Goal: Information Seeking & Learning: Check status

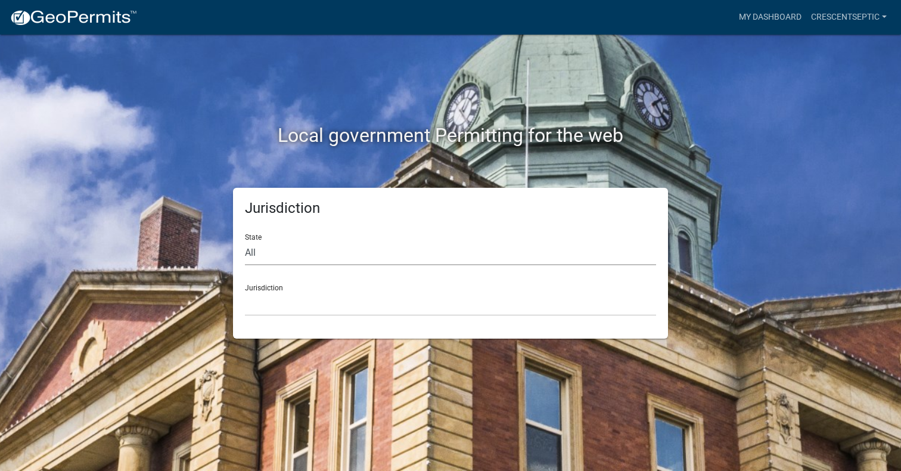
click at [365, 256] on select "All [US_STATE] [US_STATE] [US_STATE] [US_STATE] [US_STATE] [US_STATE] [US_STATE…" at bounding box center [450, 253] width 411 height 24
select select "[US_STATE]"
click at [245, 241] on select "All [US_STATE] [US_STATE] [US_STATE] [US_STATE] [US_STATE] [US_STATE] [US_STATE…" at bounding box center [450, 253] width 411 height 24
click at [307, 306] on select "[GEOGRAPHIC_DATA], [US_STATE] [GEOGRAPHIC_DATA], [US_STATE] [GEOGRAPHIC_DATA], …" at bounding box center [450, 303] width 411 height 24
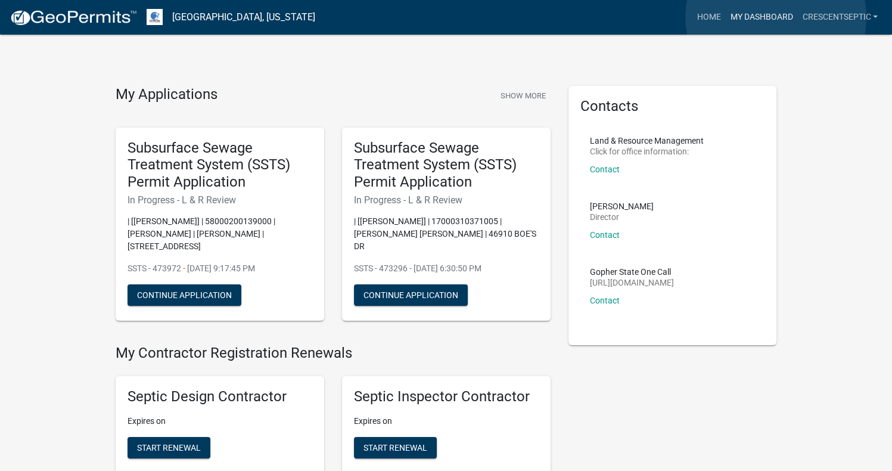
click at [776, 17] on link "My Dashboard" at bounding box center [761, 17] width 72 height 23
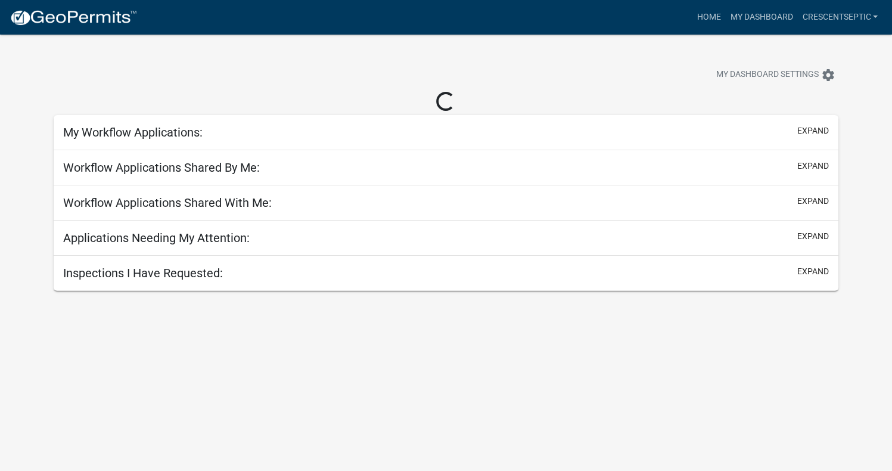
select select "3: 100"
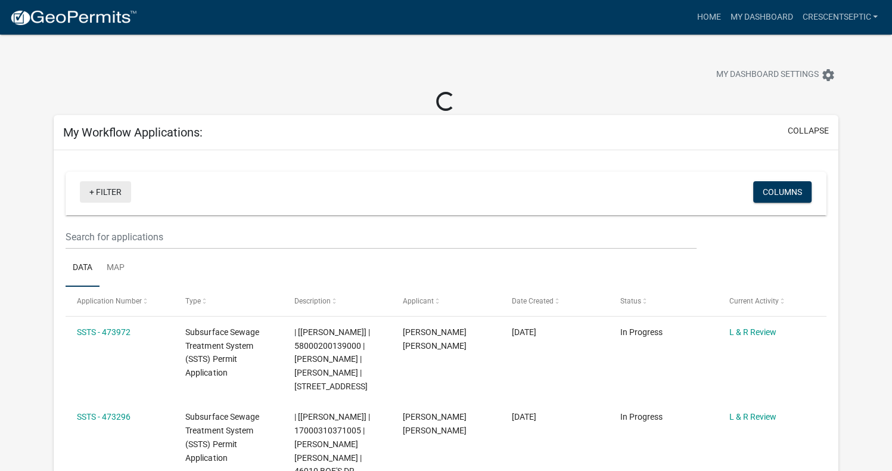
click at [110, 189] on link "+ Filter" at bounding box center [105, 191] width 51 height 21
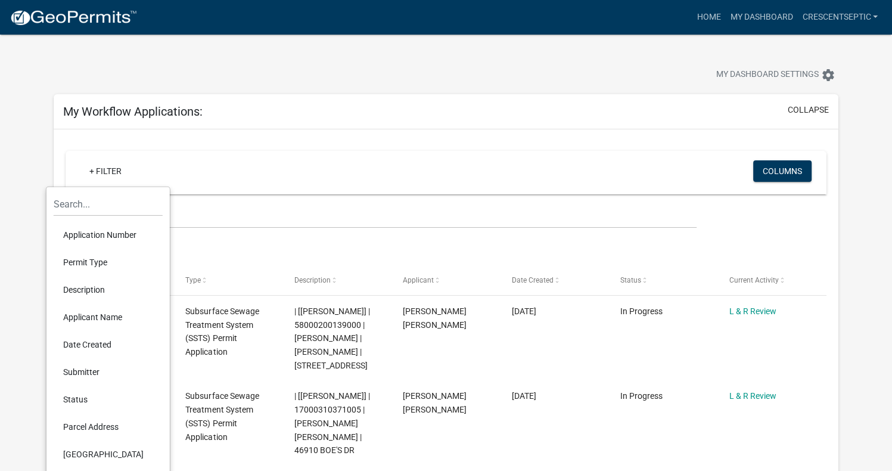
click at [97, 310] on li "Applicant Name" at bounding box center [108, 316] width 109 height 27
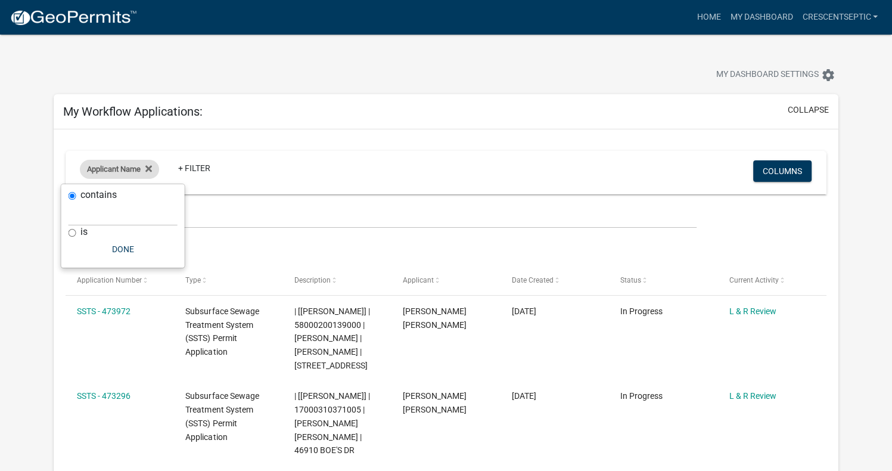
click at [124, 171] on span "Applicant Name" at bounding box center [114, 168] width 54 height 9
click at [122, 170] on span "Applicant Name" at bounding box center [114, 168] width 54 height 9
click at [152, 162] on fa-icon at bounding box center [146, 169] width 11 height 19
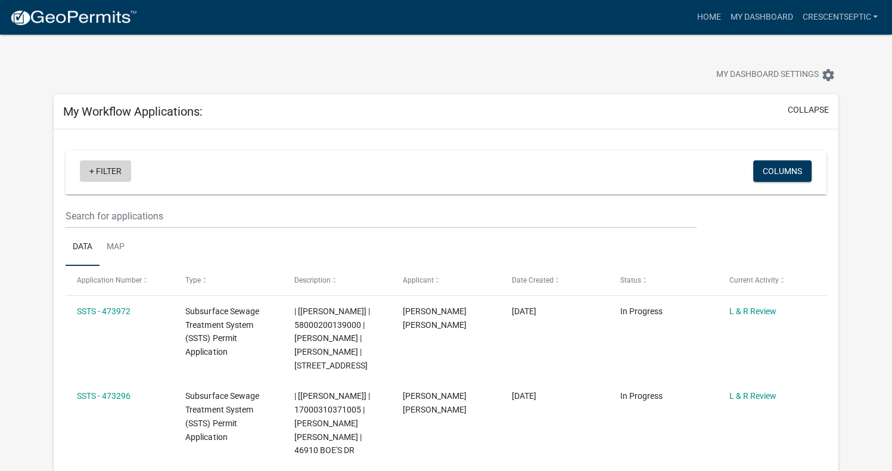
click at [116, 170] on link "+ Filter" at bounding box center [105, 170] width 51 height 21
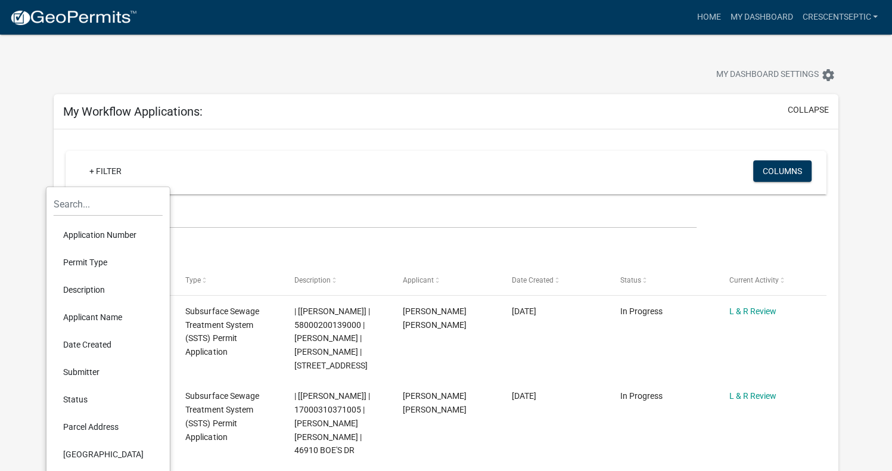
click at [101, 290] on li "Description" at bounding box center [108, 289] width 109 height 27
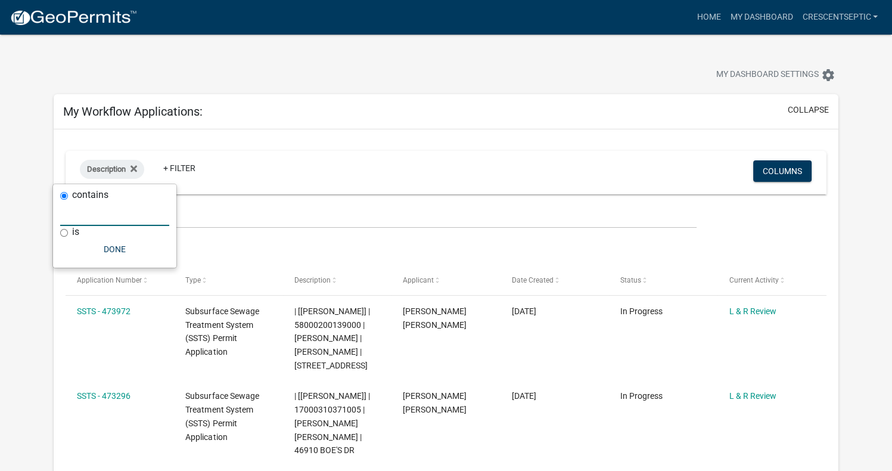
click at [102, 213] on input "text" at bounding box center [114, 213] width 109 height 24
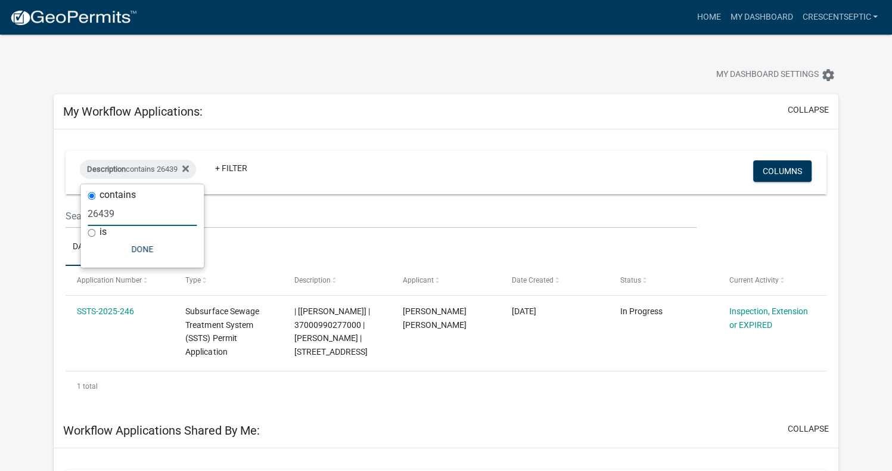
type input "26439"
click at [212, 210] on input "text" at bounding box center [381, 216] width 631 height 24
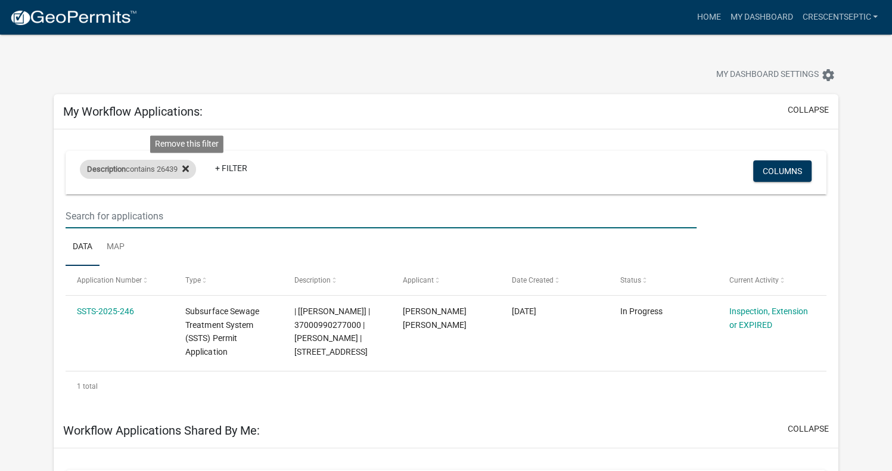
click at [188, 172] on icon at bounding box center [185, 169] width 7 height 10
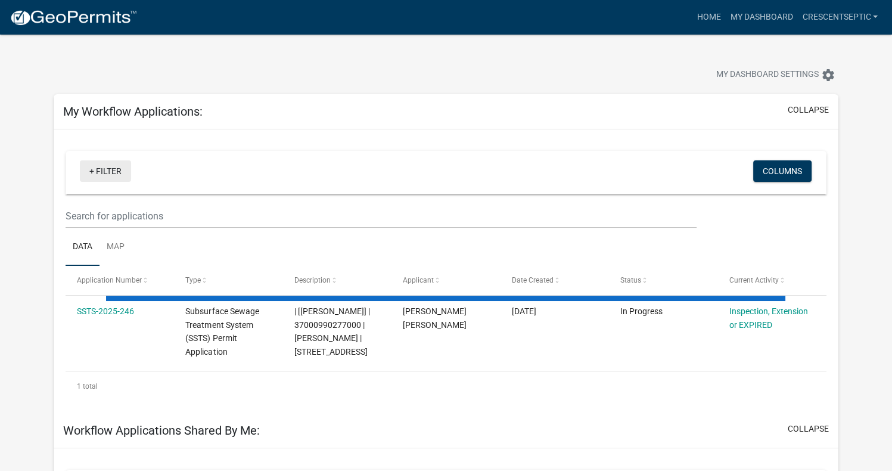
select select "3: 100"
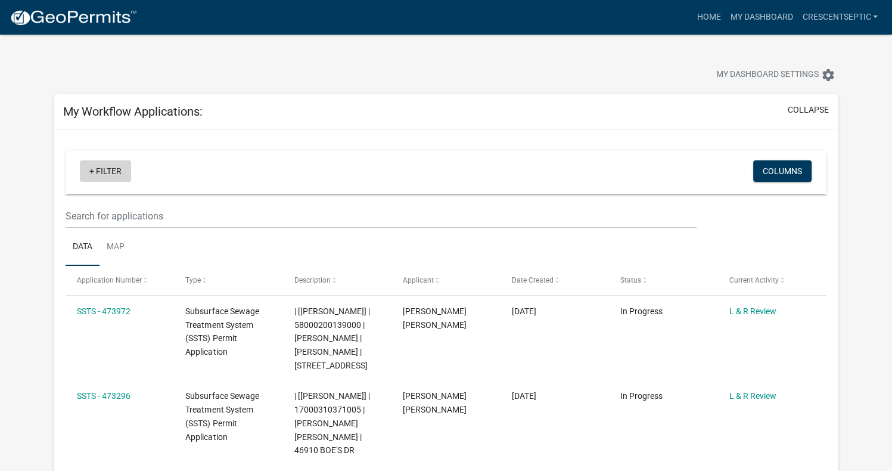
click at [95, 171] on link "+ Filter" at bounding box center [105, 170] width 51 height 21
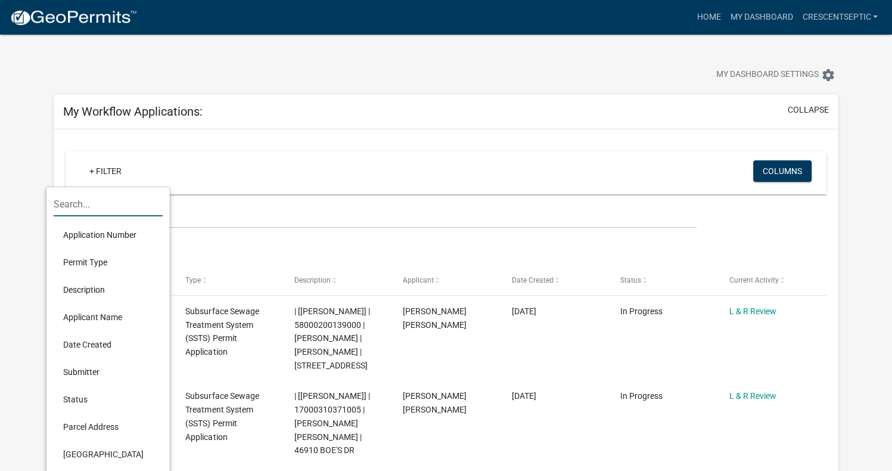
click at [91, 204] on input "text" at bounding box center [108, 204] width 109 height 24
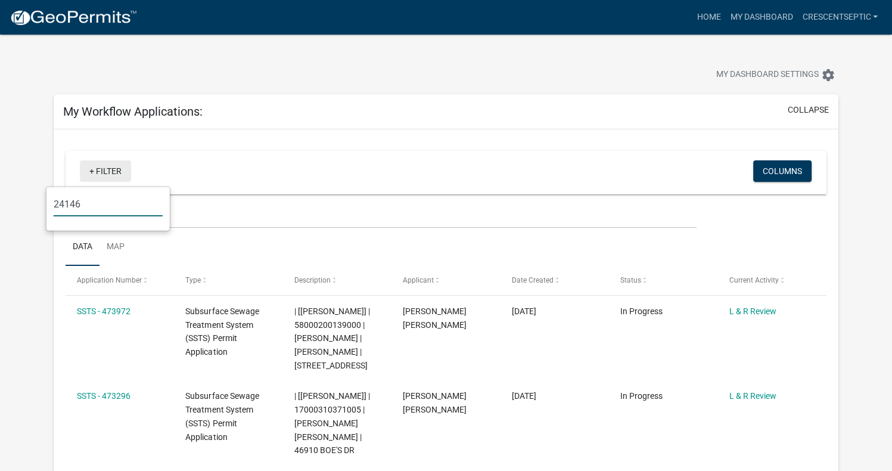
type input "24146"
click at [95, 167] on link "+ Filter" at bounding box center [105, 170] width 51 height 21
click at [89, 169] on link "+ Filter" at bounding box center [105, 170] width 51 height 21
click at [759, 14] on link "My Dashboard" at bounding box center [761, 17] width 72 height 23
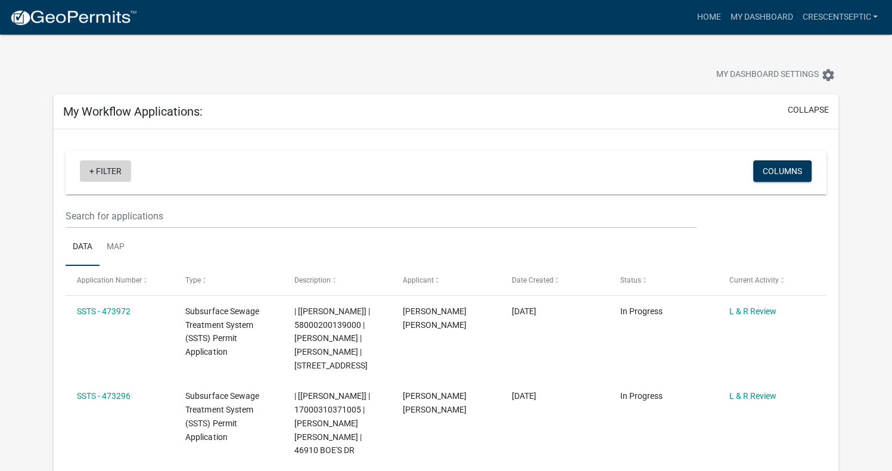
click at [94, 173] on link "+ Filter" at bounding box center [105, 170] width 51 height 21
click at [93, 167] on link "+ Filter" at bounding box center [105, 170] width 51 height 21
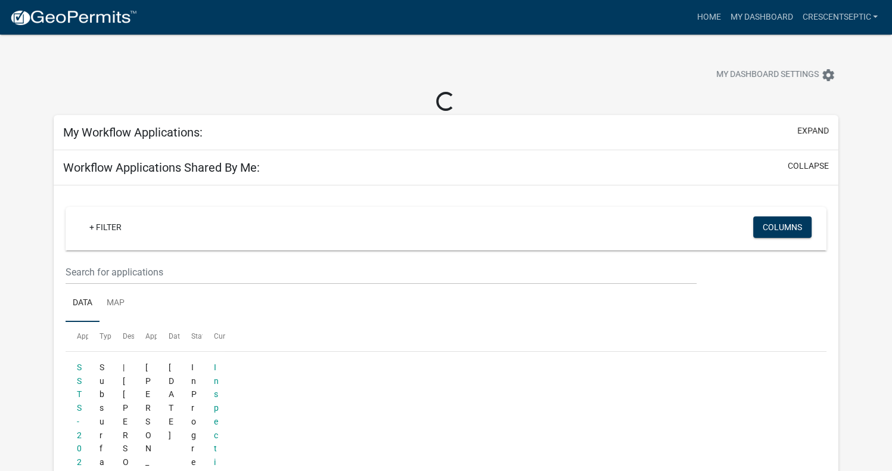
select select "3: 100"
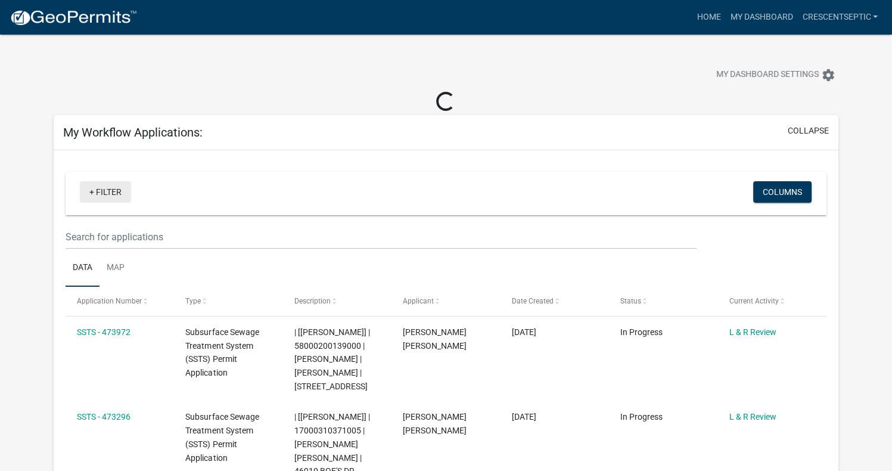
click at [110, 188] on link "+ Filter" at bounding box center [105, 191] width 51 height 21
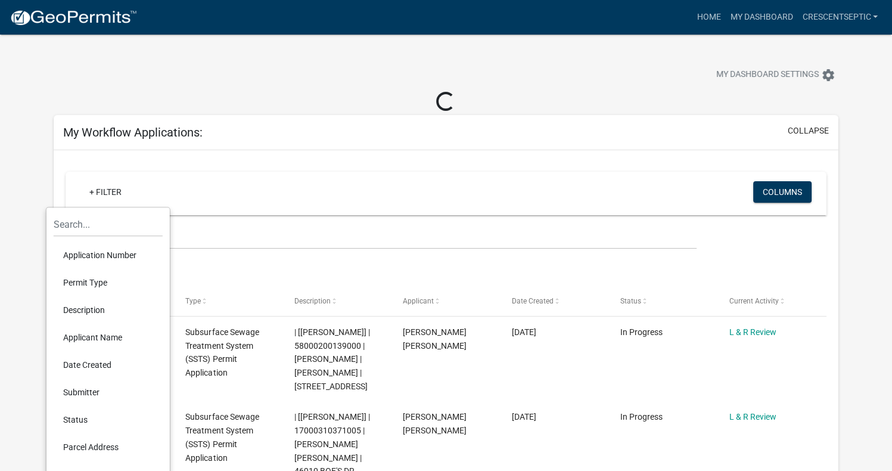
click at [89, 306] on li "Description" at bounding box center [108, 309] width 109 height 27
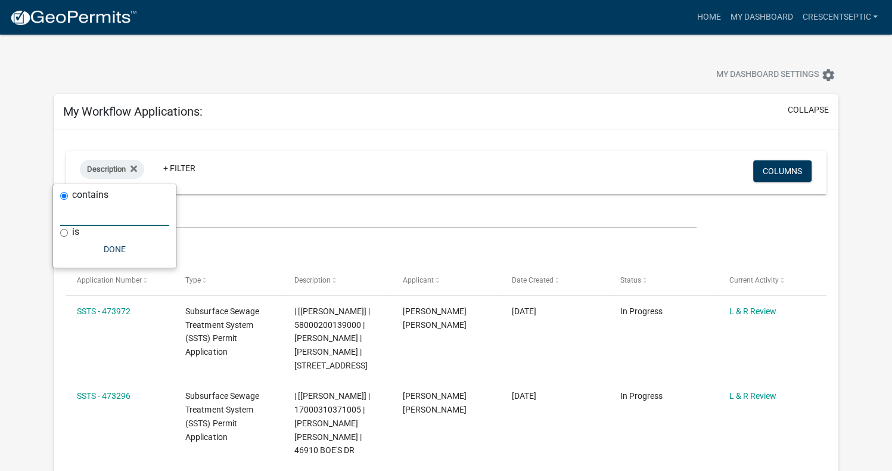
click at [109, 213] on input "text" at bounding box center [114, 213] width 109 height 24
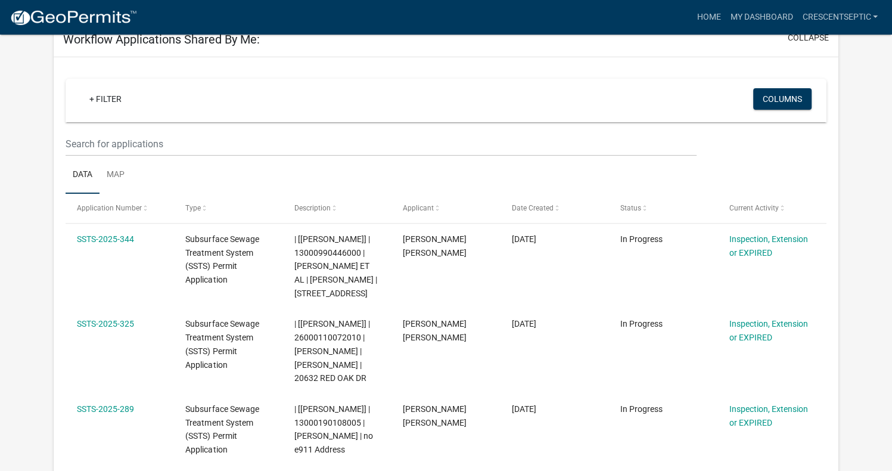
scroll to position [357, 0]
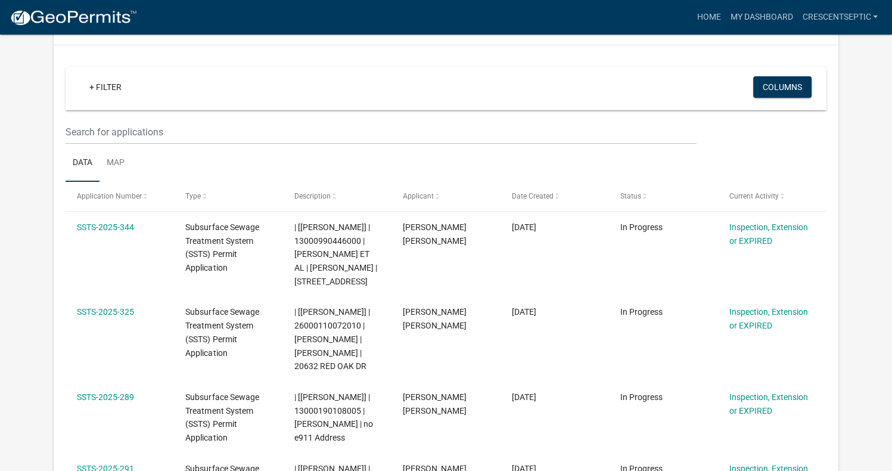
type input "24146"
click at [107, 91] on link "+ Filter" at bounding box center [105, 86] width 51 height 21
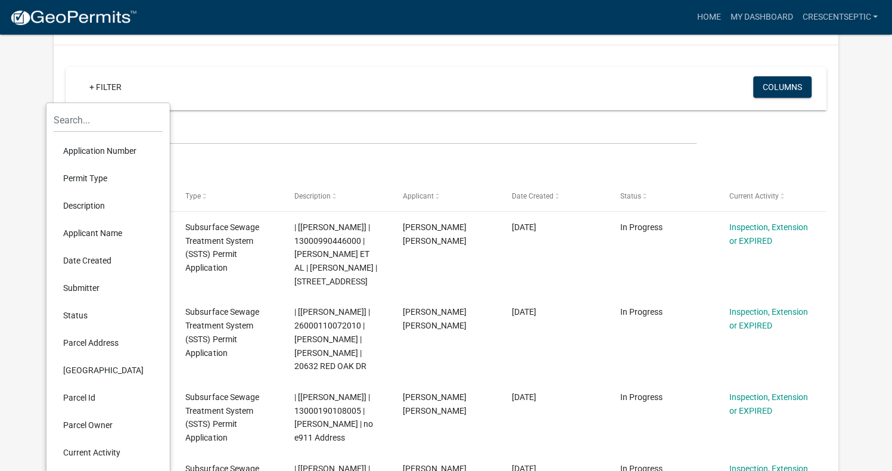
click at [99, 198] on li "Description" at bounding box center [108, 205] width 109 height 27
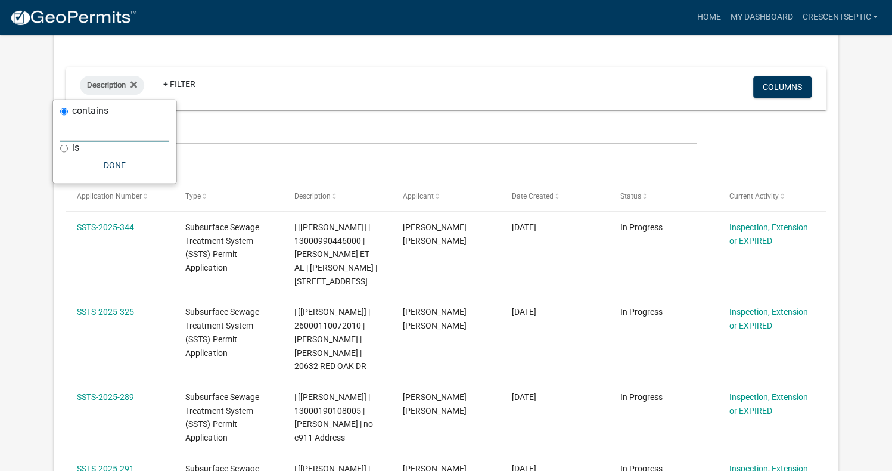
click at [126, 130] on input "text" at bounding box center [114, 129] width 109 height 24
paste input "13036"
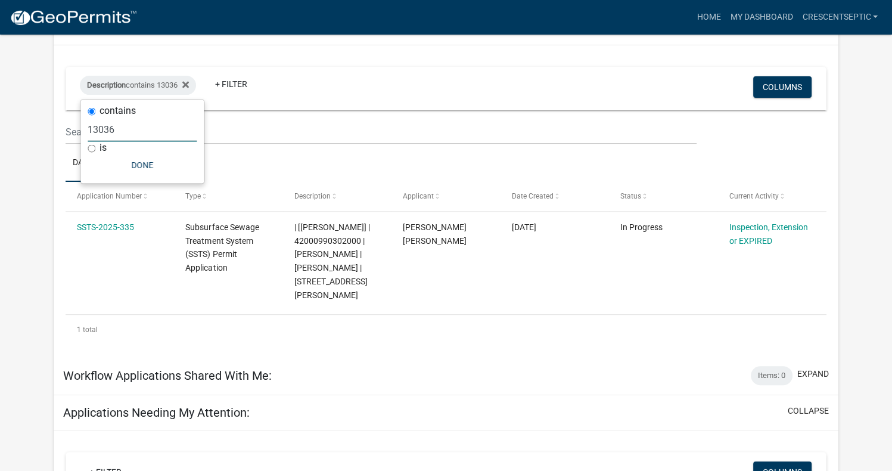
type input "13036"
click at [189, 85] on icon at bounding box center [185, 84] width 7 height 7
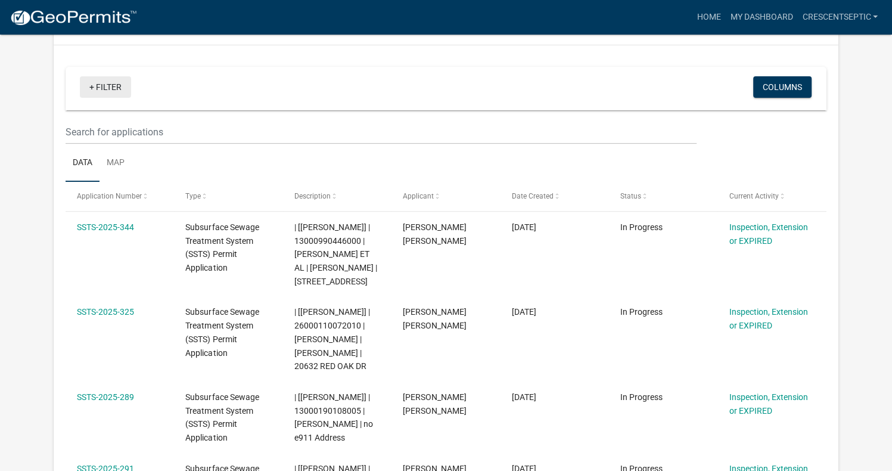
click at [110, 86] on link "+ Filter" at bounding box center [105, 86] width 51 height 21
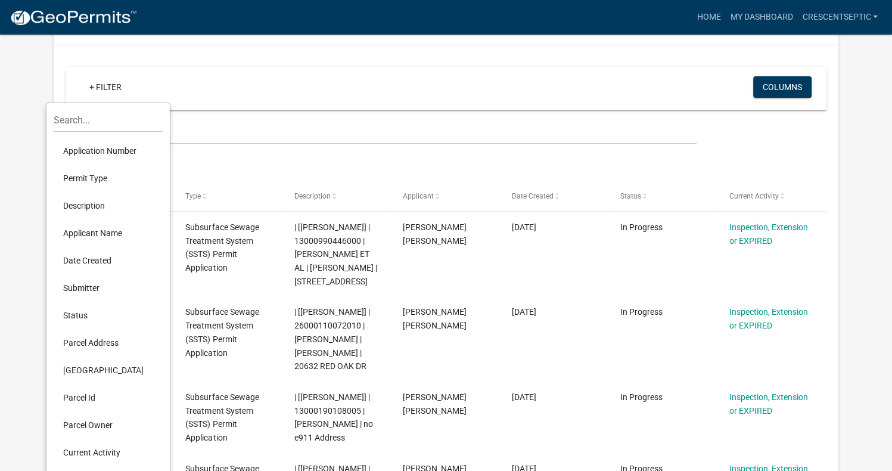
click at [81, 207] on li "Description" at bounding box center [108, 205] width 109 height 27
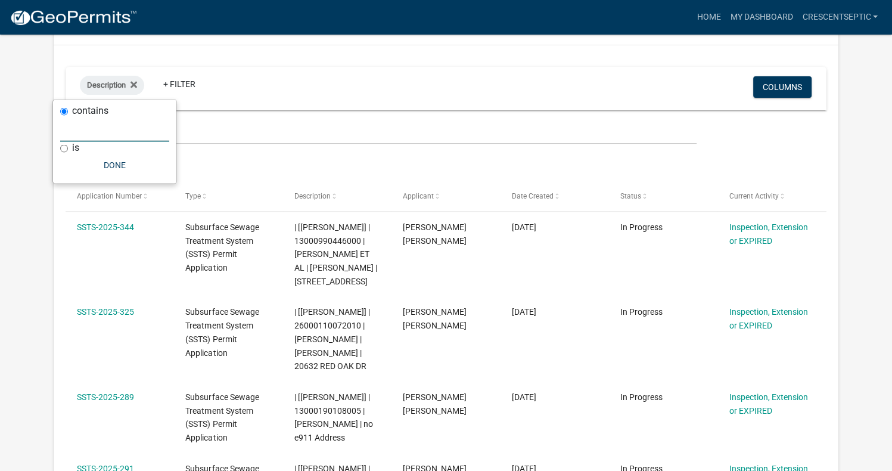
click at [99, 129] on input "text" at bounding box center [114, 129] width 109 height 24
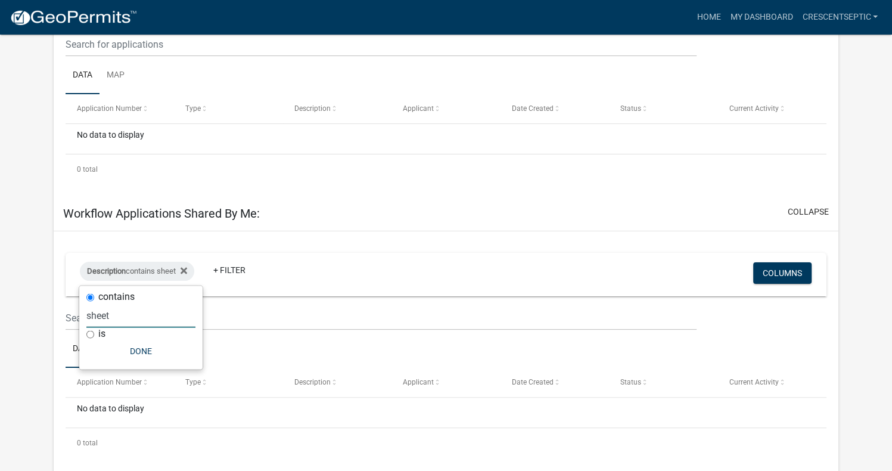
scroll to position [0, 0]
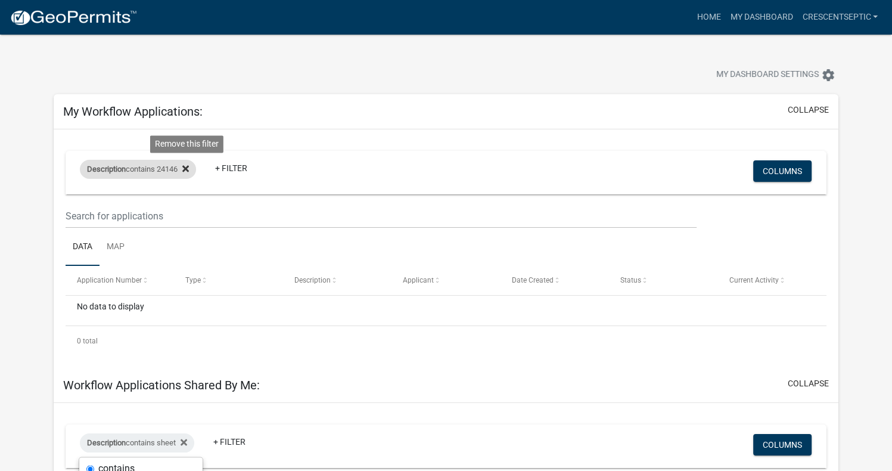
type input "sheet"
click at [189, 171] on icon at bounding box center [185, 168] width 7 height 7
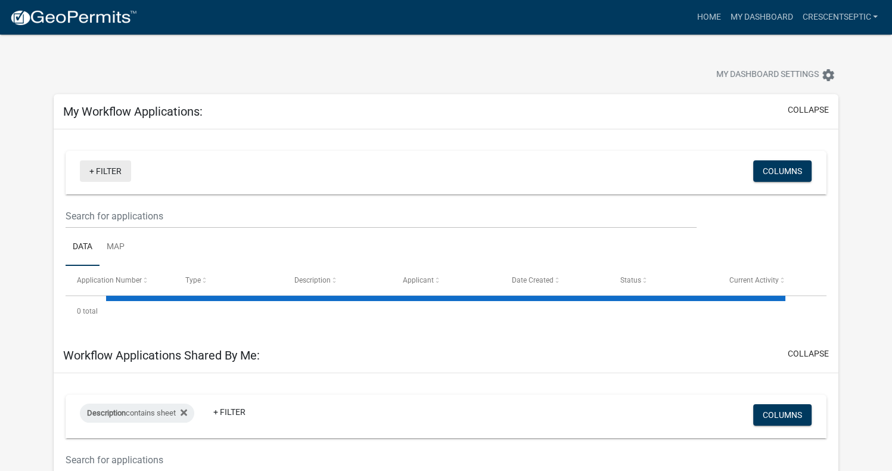
click at [97, 172] on link "+ Filter" at bounding box center [105, 170] width 51 height 21
select select "3: 100"
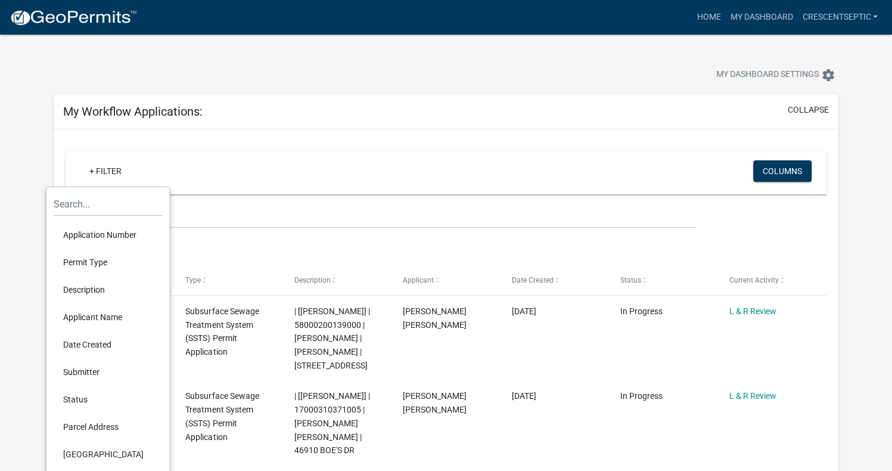
click at [89, 294] on li "Description" at bounding box center [108, 289] width 109 height 27
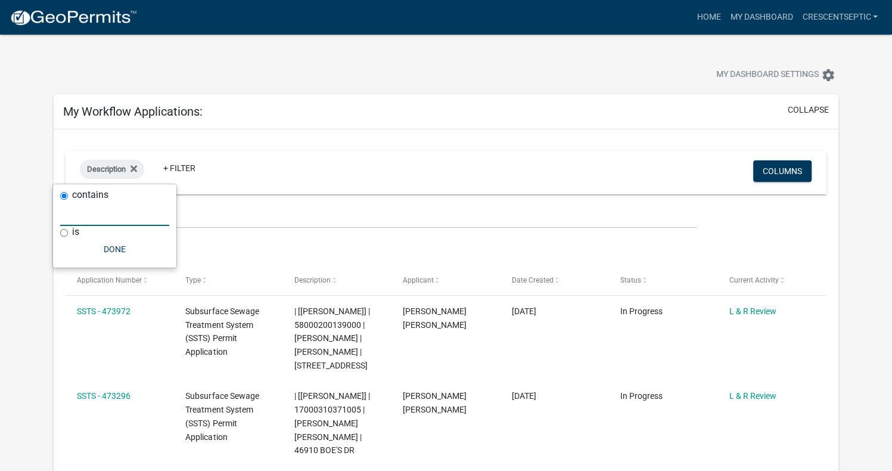
click at [95, 208] on input "text" at bounding box center [114, 213] width 109 height 24
paste input "51000240174000"
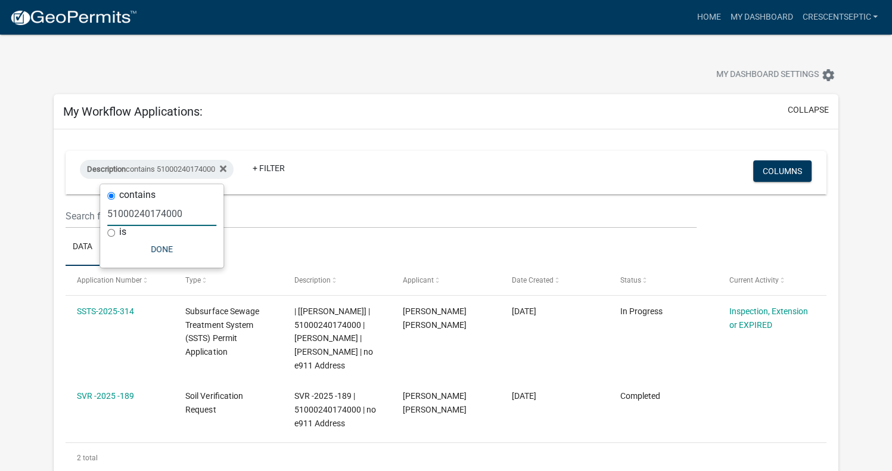
drag, startPoint x: 150, startPoint y: 210, endPoint x: 102, endPoint y: 209, distance: 47.7
click at [102, 209] on div "contains 51000240174000 is Done" at bounding box center [161, 225] width 123 height 83
type input "cameron"
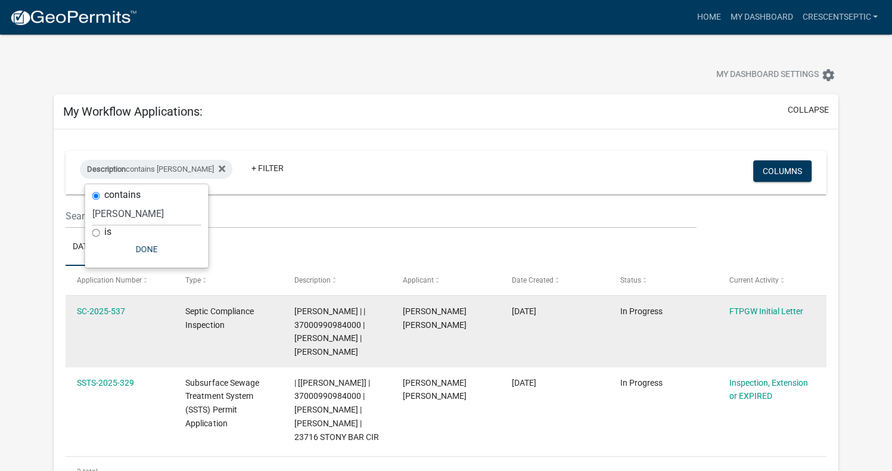
click at [91, 321] on datatable-body-cell "SC-2025-537" at bounding box center [120, 330] width 108 height 71
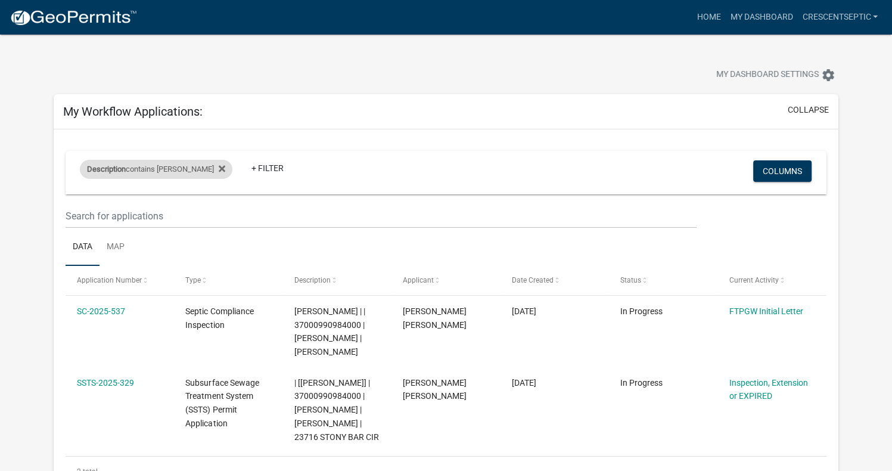
click at [202, 173] on div "Description contains cameron" at bounding box center [156, 169] width 152 height 19
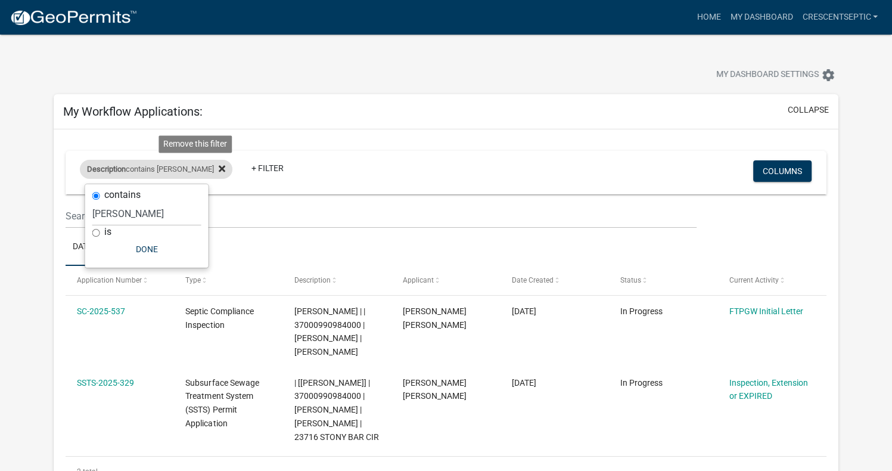
click at [219, 167] on icon at bounding box center [222, 169] width 7 height 10
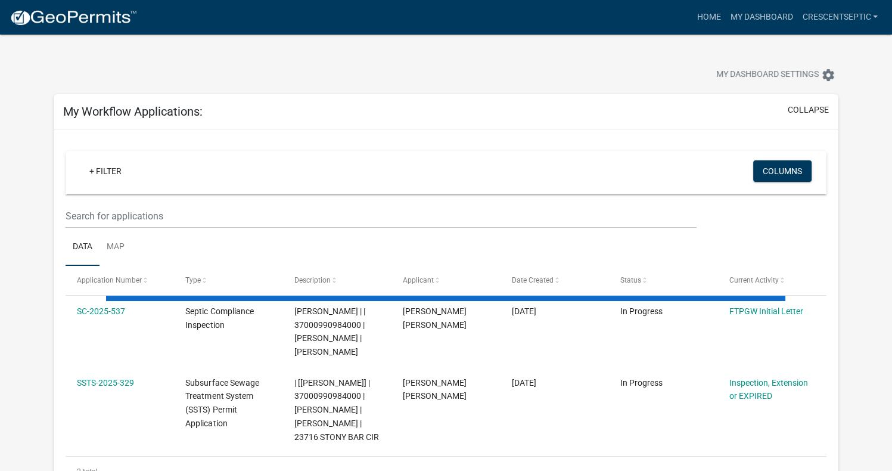
select select "3: 100"
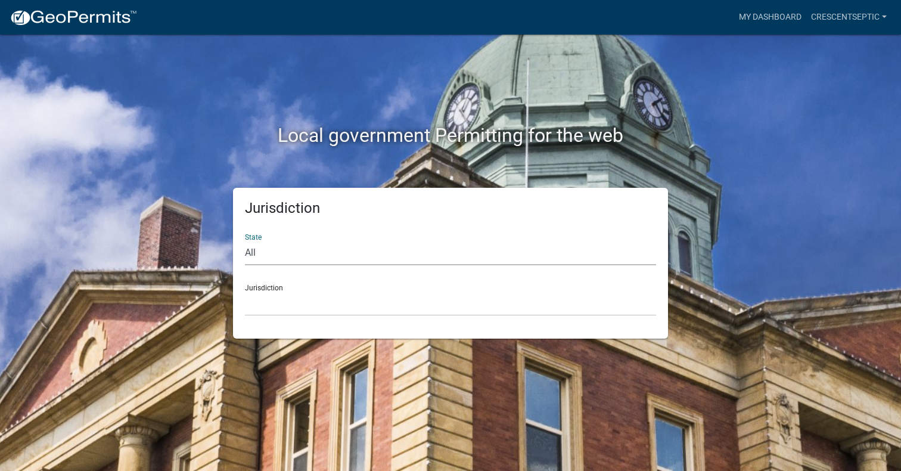
drag, startPoint x: 258, startPoint y: 251, endPoint x: 258, endPoint y: 264, distance: 13.7
click at [258, 251] on select "All [US_STATE] [US_STATE] [US_STATE] [US_STATE] [US_STATE] [US_STATE] [US_STATE…" at bounding box center [450, 253] width 411 height 24
select select "[US_STATE]"
click at [245, 241] on select "All [US_STATE] [US_STATE] [US_STATE] [US_STATE] [US_STATE] [US_STATE] [US_STATE…" at bounding box center [450, 253] width 411 height 24
click at [263, 303] on select "[GEOGRAPHIC_DATA], [US_STATE] [GEOGRAPHIC_DATA], [US_STATE] [GEOGRAPHIC_DATA], …" at bounding box center [450, 303] width 411 height 24
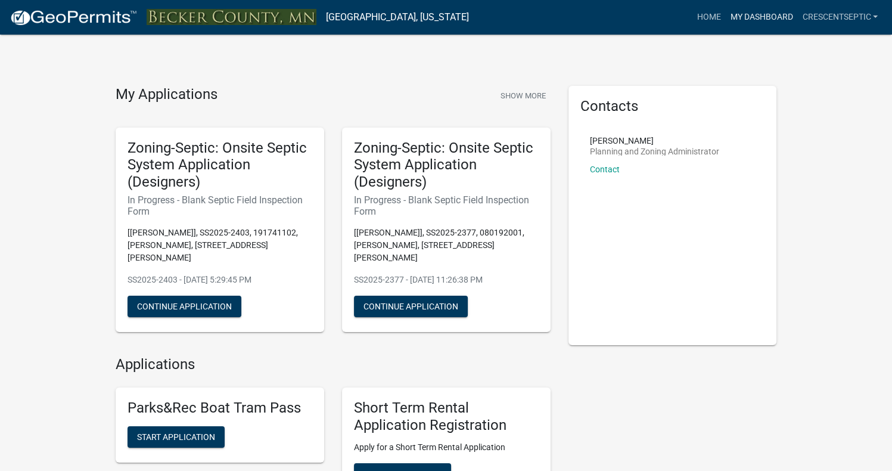
click at [741, 15] on link "My Dashboard" at bounding box center [761, 17] width 72 height 23
